Goal: Find contact information: Find contact information

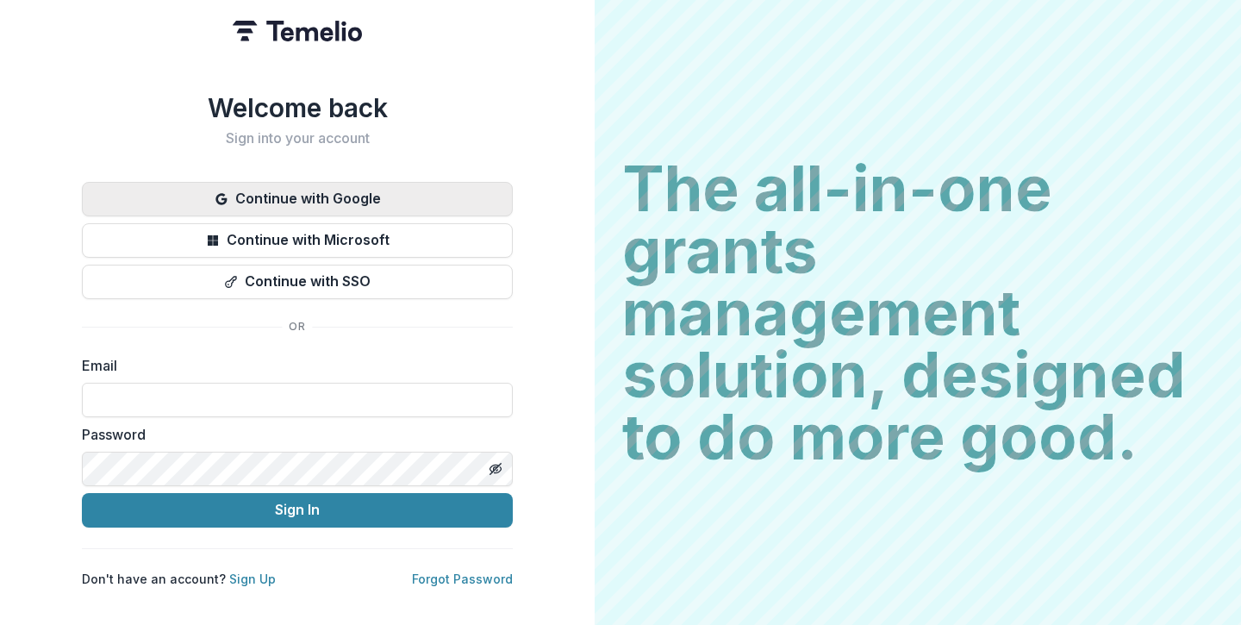
click at [232, 182] on button "Continue with Google" at bounding box center [297, 199] width 431 height 34
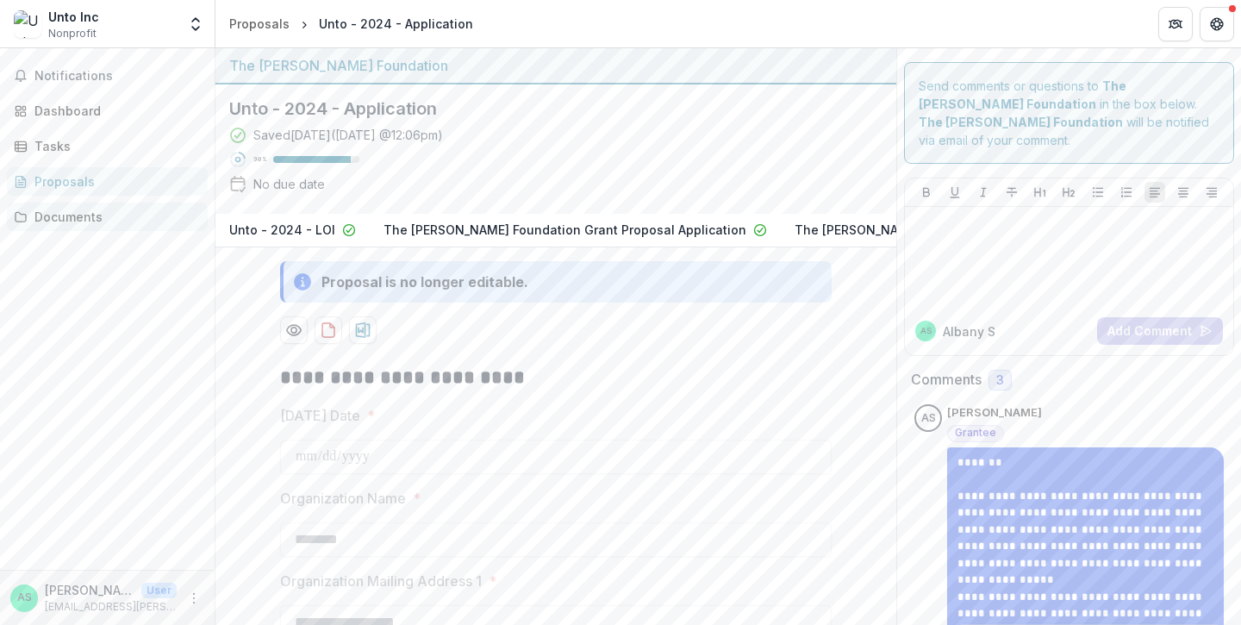
click at [92, 219] on div "Documents" at bounding box center [113, 217] width 159 height 18
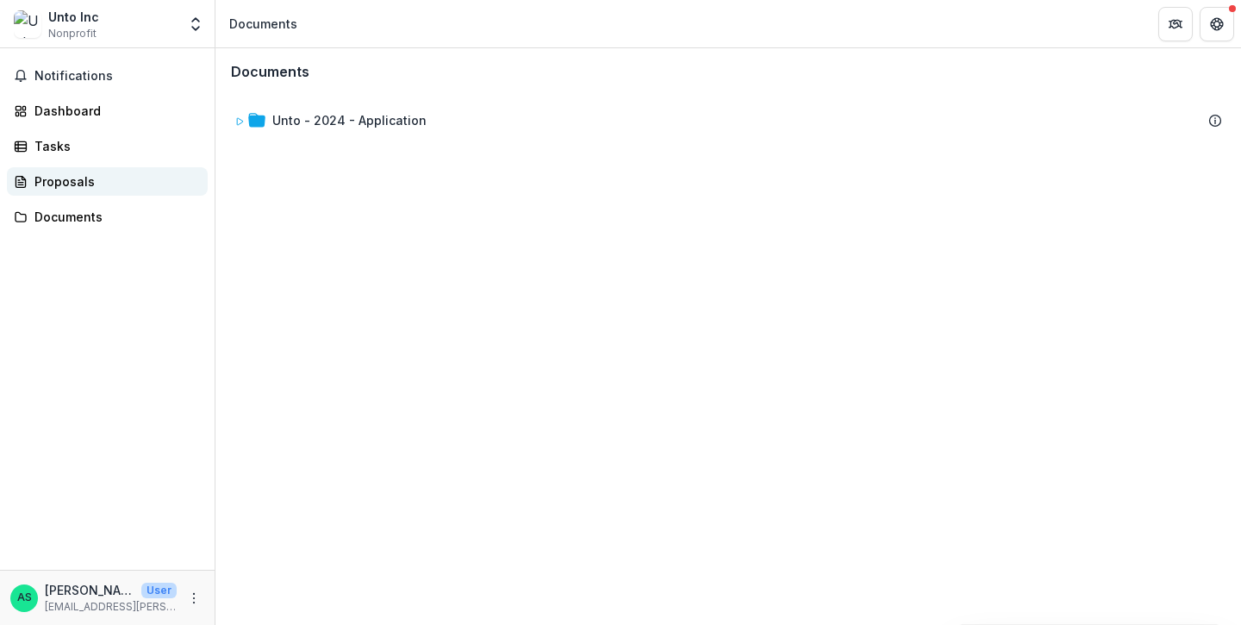
click at [78, 180] on div "Proposals" at bounding box center [113, 181] width 159 height 18
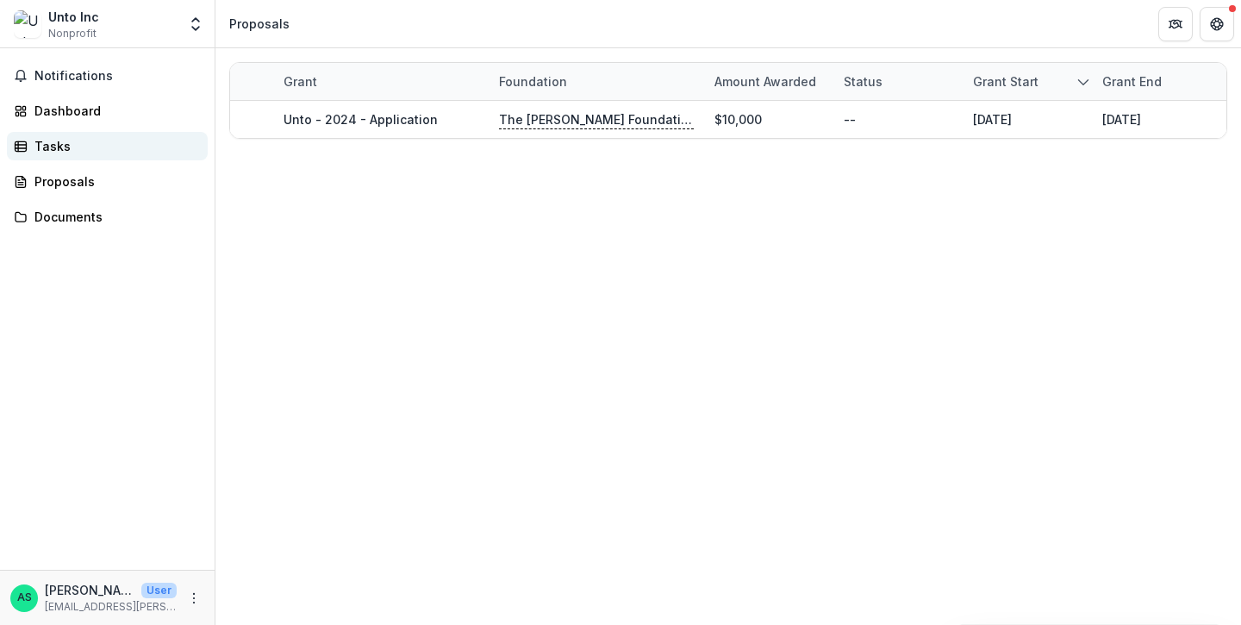
click at [68, 134] on link "Tasks" at bounding box center [107, 146] width 201 height 28
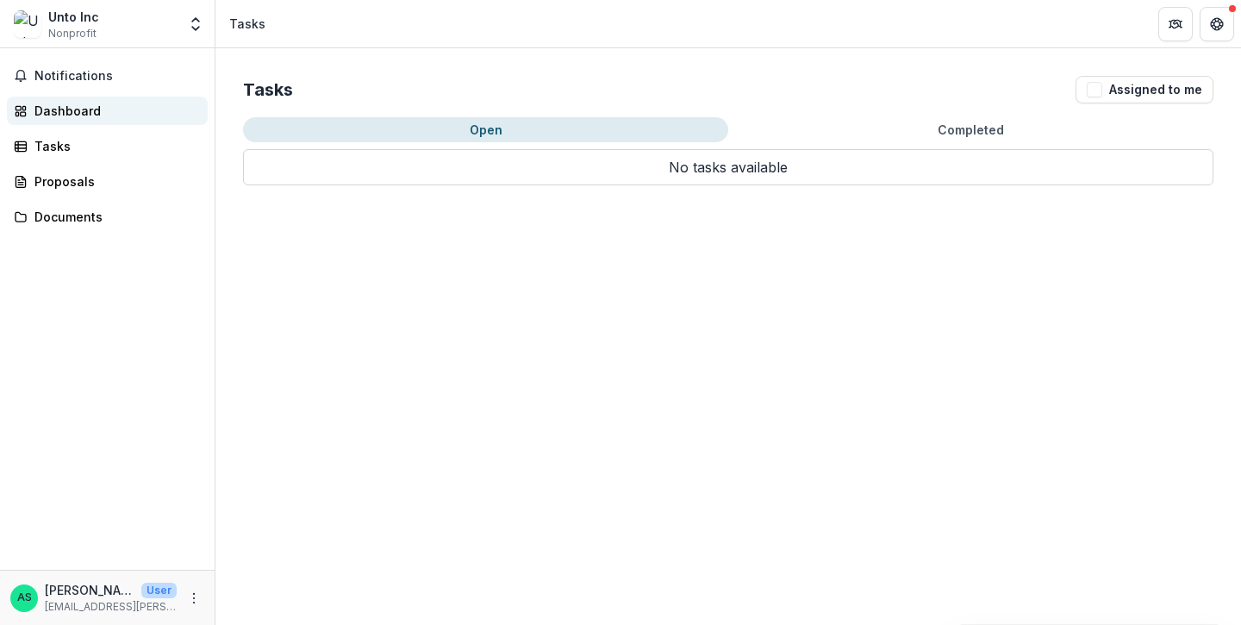
click at [75, 118] on div "Dashboard" at bounding box center [113, 111] width 159 height 18
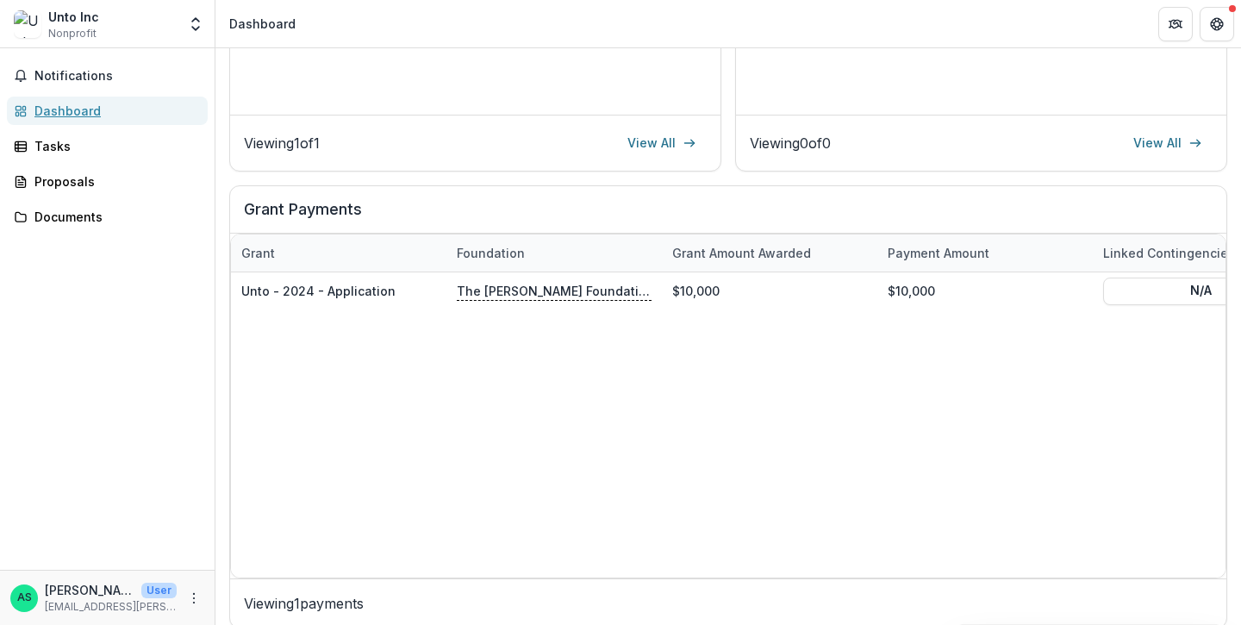
scroll to position [486, 0]
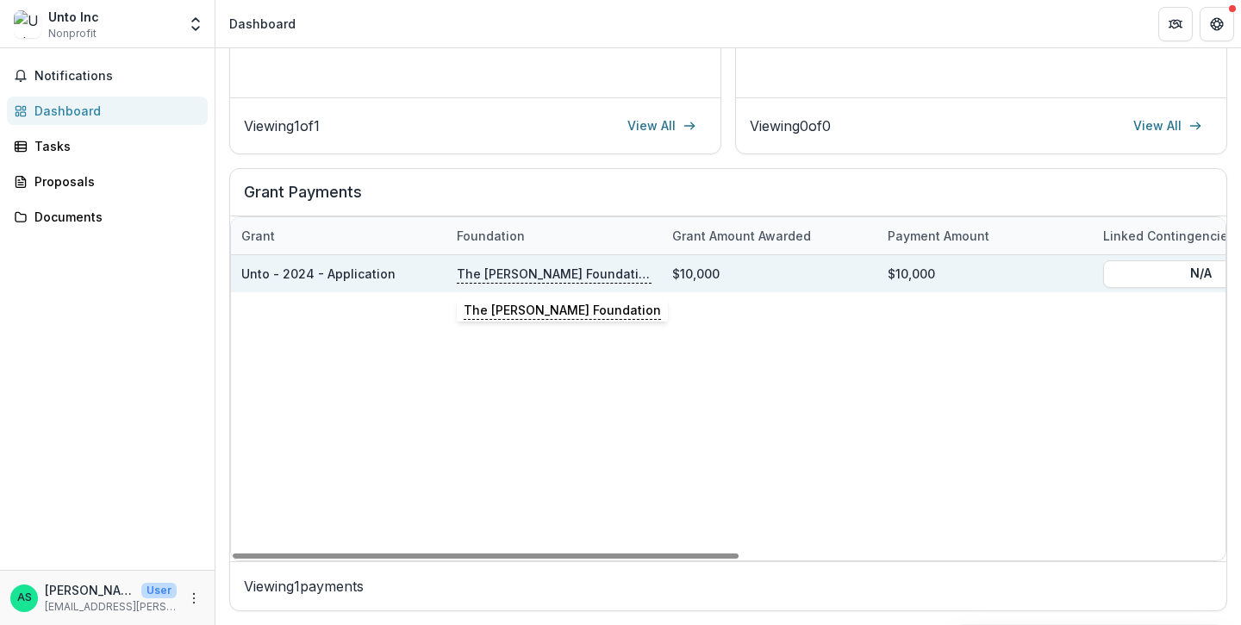
click at [503, 280] on p "The [PERSON_NAME] Foundation" at bounding box center [554, 273] width 195 height 19
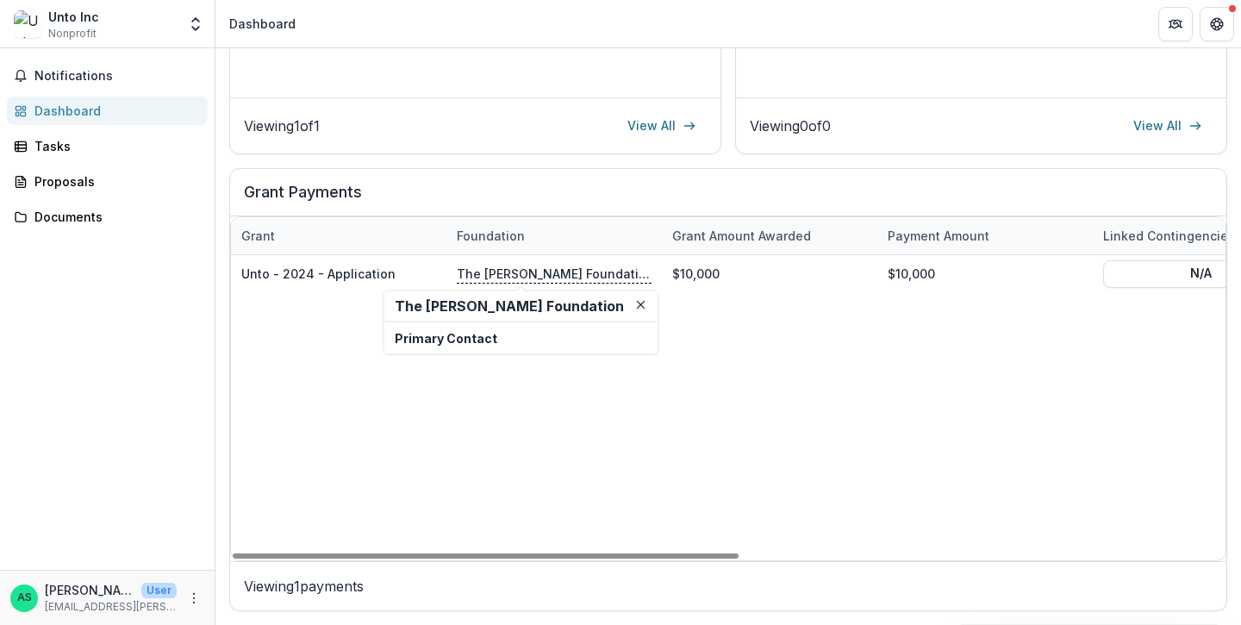
click at [473, 341] on p "Primary Contact" at bounding box center [521, 338] width 253 height 18
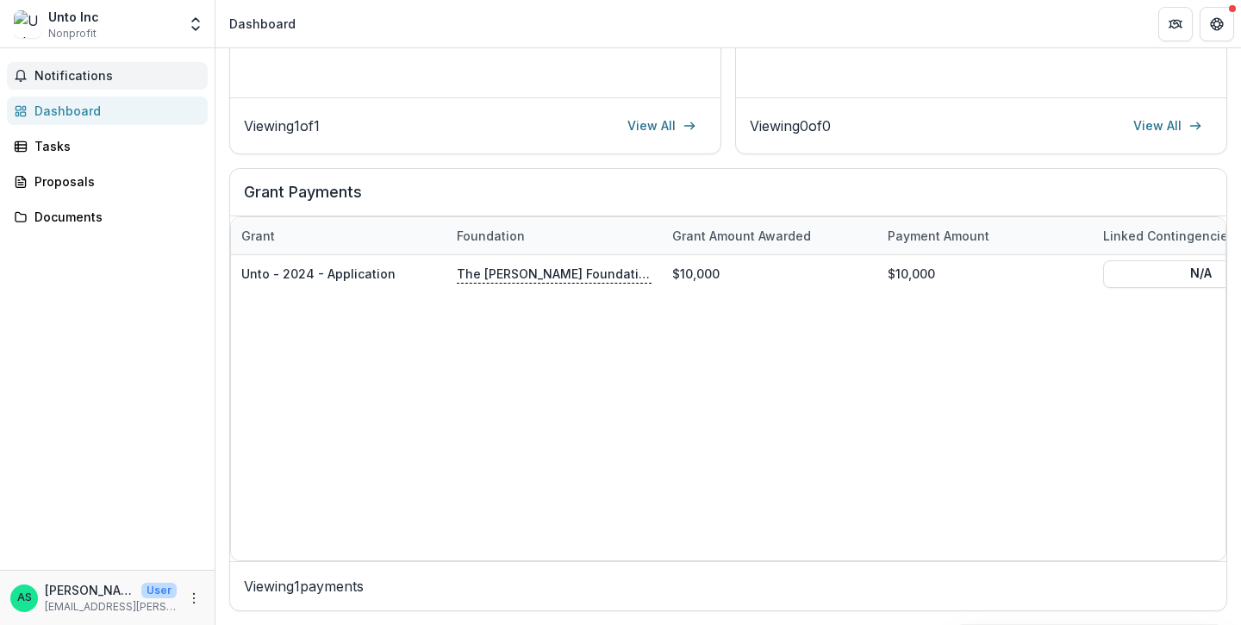
click at [128, 75] on span "Notifications" at bounding box center [117, 76] width 166 height 15
click at [141, 22] on div "Unto Inc Nonprofit" at bounding box center [95, 25] width 163 height 34
click at [194, 24] on icon "Open entity switcher" at bounding box center [195, 24] width 17 height 17
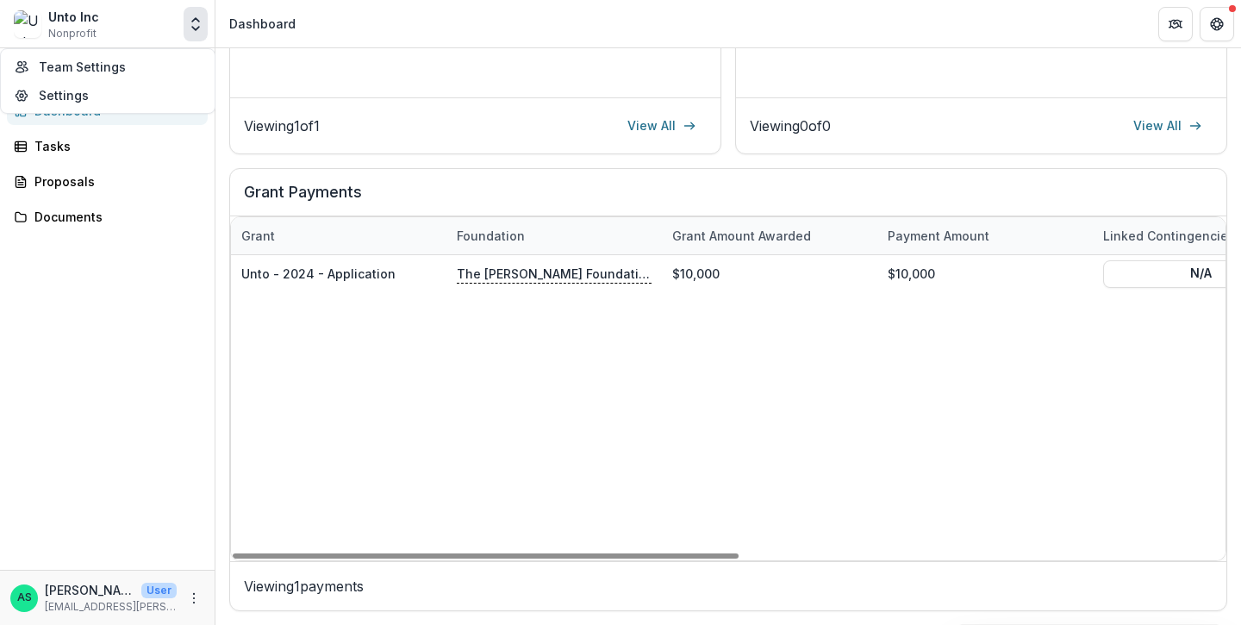
click at [517, 437] on div "Unto - 2024 - Application The [PERSON_NAME] Foundation $10,000 $10,000 N/A [DAT…" at bounding box center [1201, 407] width 1940 height 305
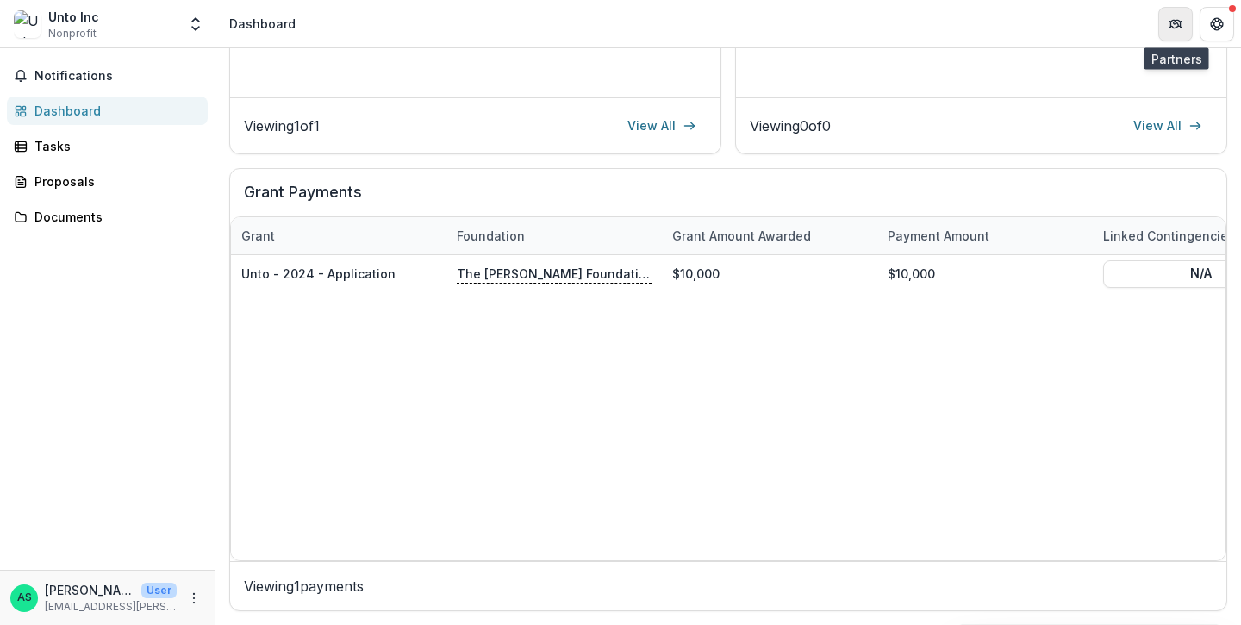
click at [1184, 28] on button "Partners" at bounding box center [1176, 24] width 34 height 34
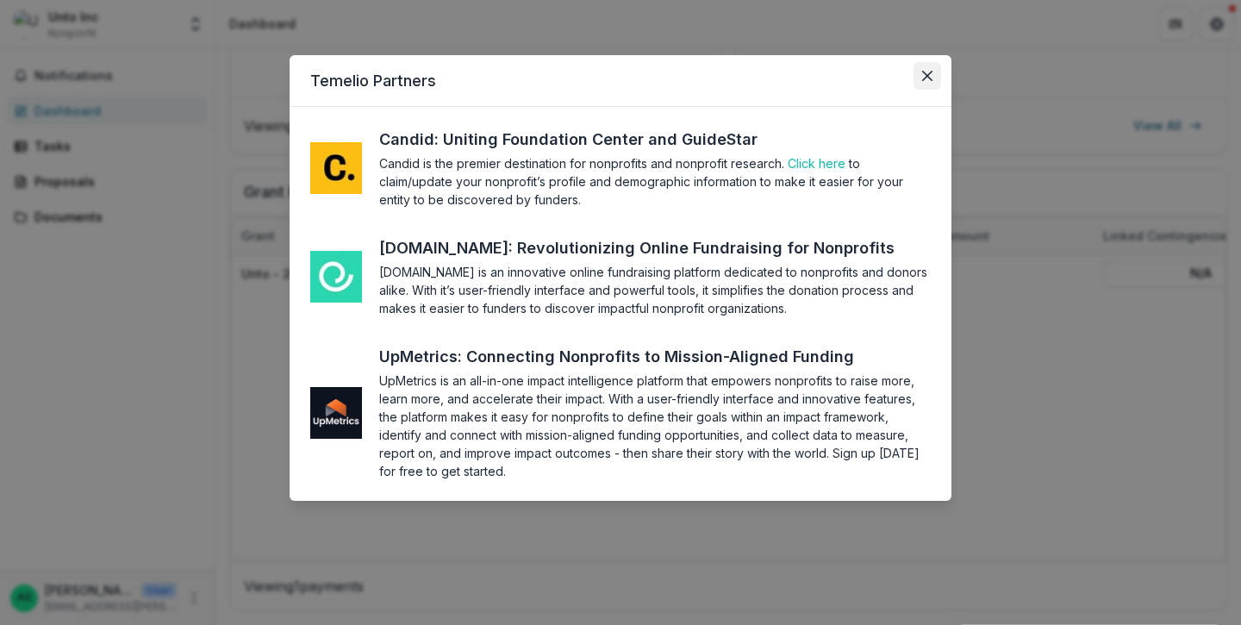
click at [919, 77] on button "Close" at bounding box center [928, 76] width 28 height 28
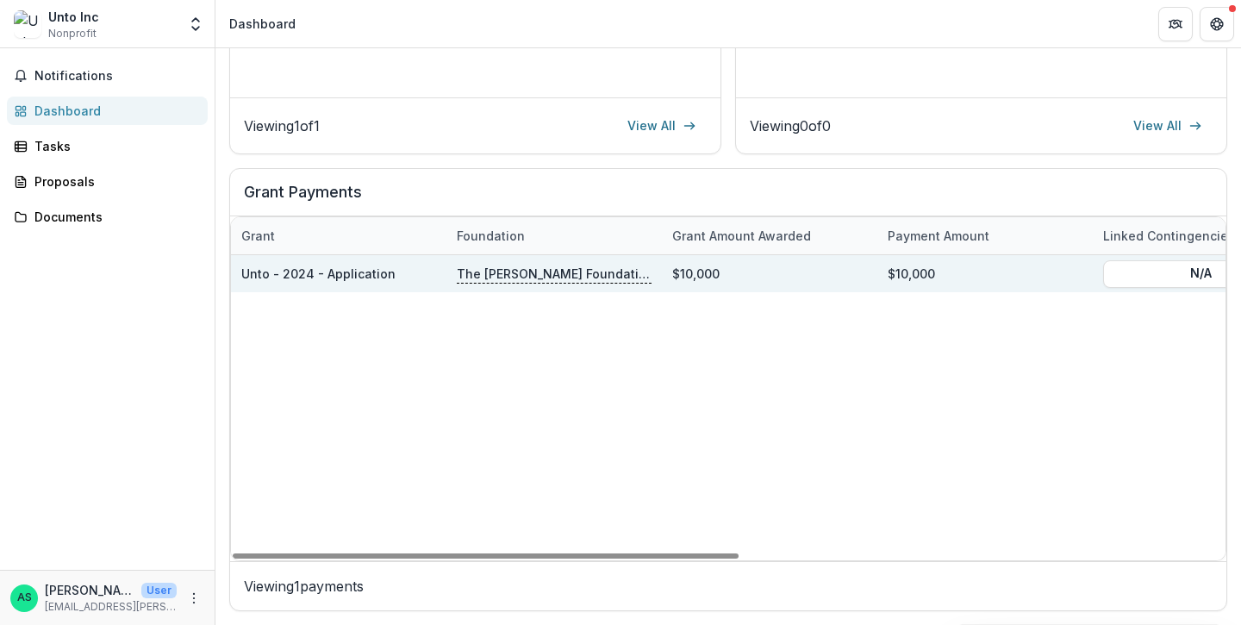
click at [466, 272] on p "The [PERSON_NAME] Foundation" at bounding box center [554, 273] width 195 height 19
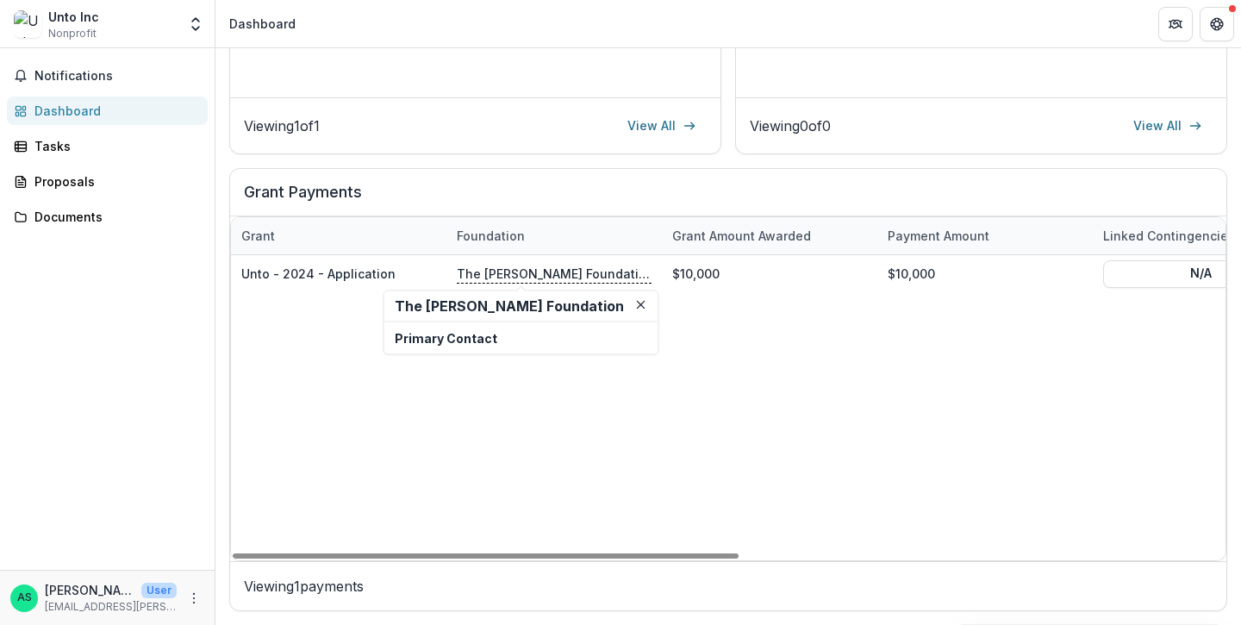
click at [478, 310] on h2 "The [PERSON_NAME] Foundation" at bounding box center [521, 306] width 253 height 16
click at [473, 336] on p "Primary Contact" at bounding box center [521, 338] width 253 height 18
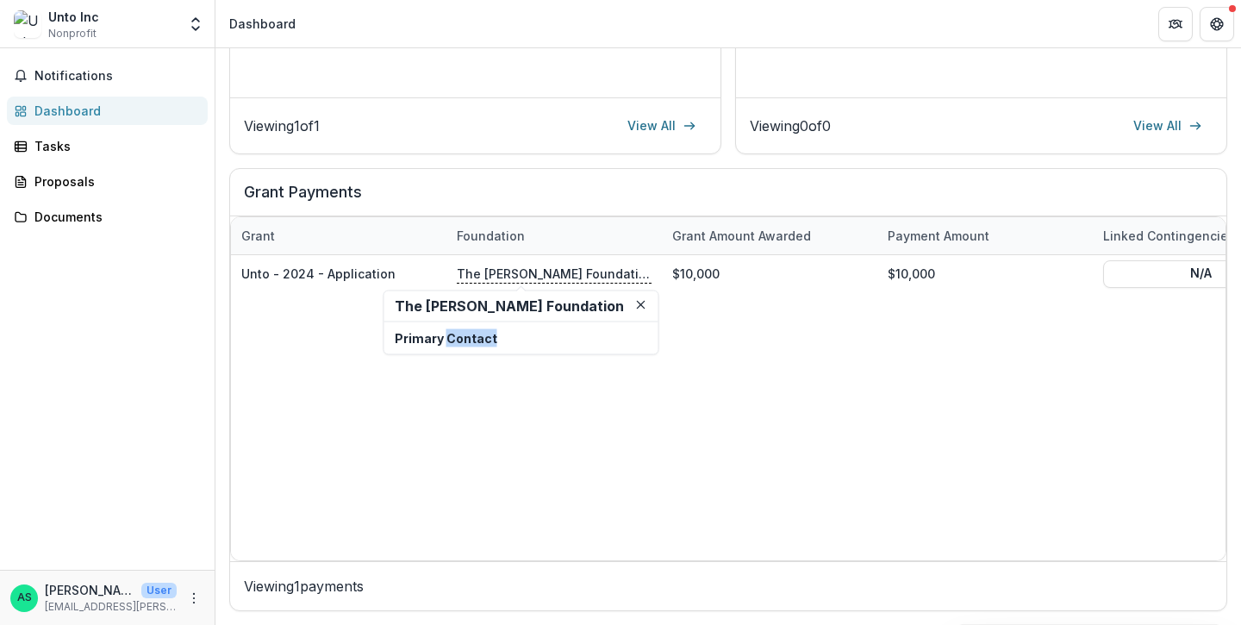
click at [510, 336] on p "Primary Contact" at bounding box center [521, 338] width 253 height 18
click at [639, 305] on icon "Close" at bounding box center [641, 305] width 9 height 9
